Goal: Go to known website: Access a specific website the user already knows

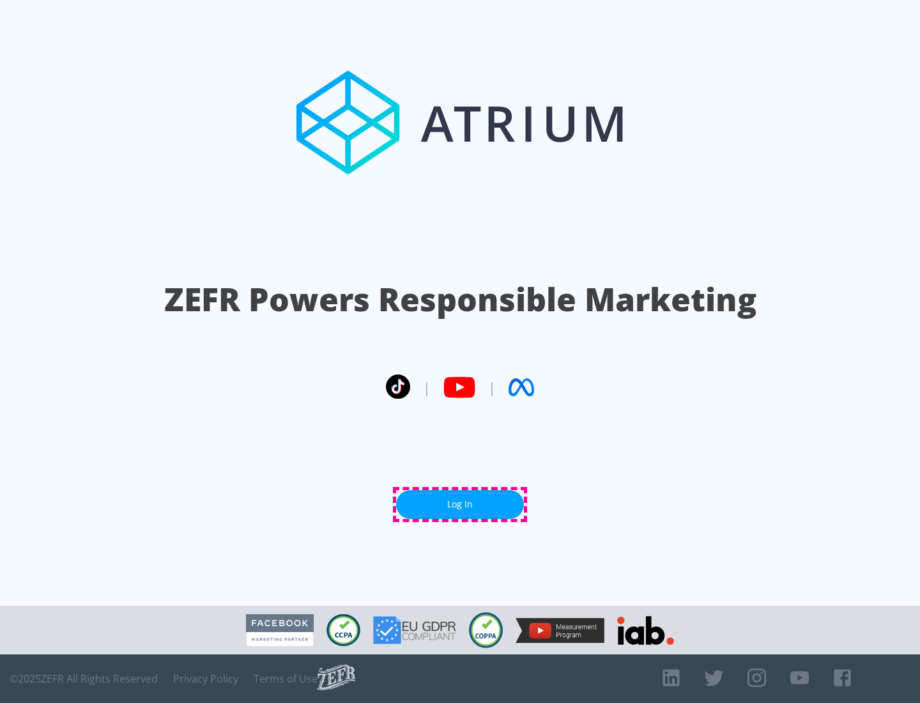
click at [460, 504] on link "Log In" at bounding box center [460, 504] width 128 height 29
